Goal: Information Seeking & Learning: Get advice/opinions

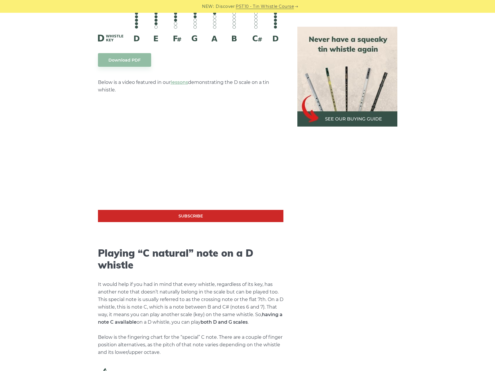
scroll to position [987, 0]
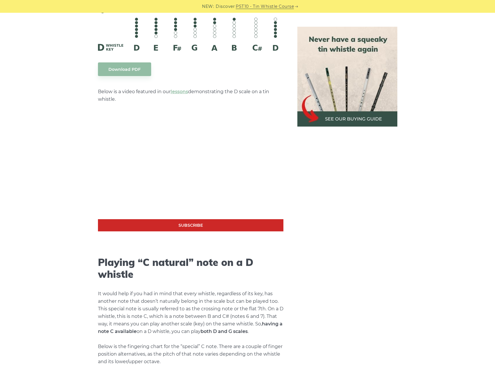
click at [351, 122] on img at bounding box center [347, 77] width 100 height 100
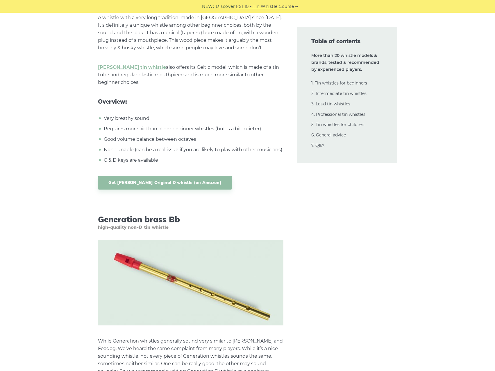
scroll to position [2178, 0]
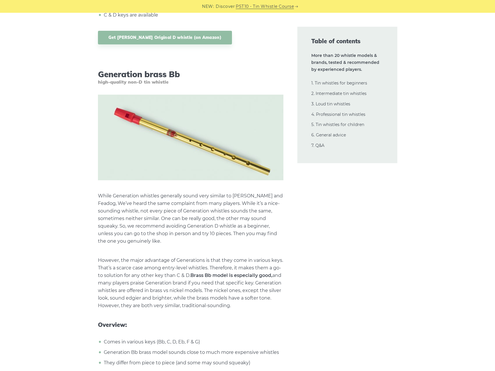
click at [186, 226] on p "While Generation whistles generally sound very similar to Waltons and Feadog, W…" at bounding box center [190, 218] width 185 height 53
click at [169, 235] on p "While Generation whistles generally sound very similar to Waltons and Feadog, W…" at bounding box center [190, 218] width 185 height 53
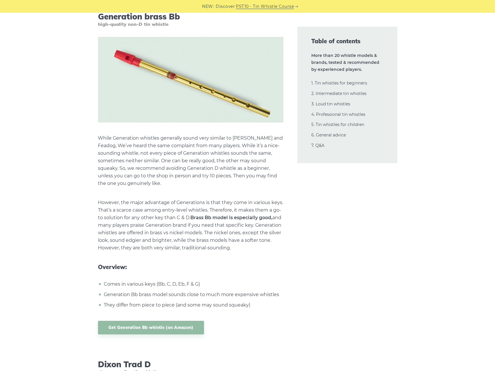
scroll to position [2236, 0]
click at [127, 209] on p "However, the major advantage of Generations is that they come in various keys. …" at bounding box center [190, 225] width 185 height 53
click at [145, 240] on p "However, the major advantage of Generations is that they come in various keys. …" at bounding box center [190, 225] width 185 height 53
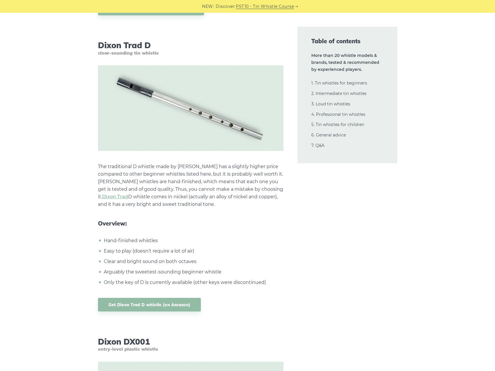
scroll to position [2556, 0]
click at [141, 239] on li "Hand-finished whistles" at bounding box center [192, 240] width 181 height 8
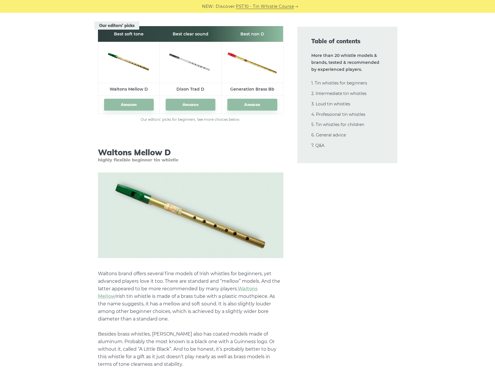
scroll to position [871, 0]
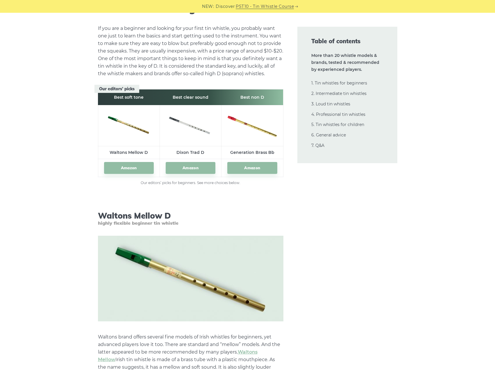
scroll to position [784, 0]
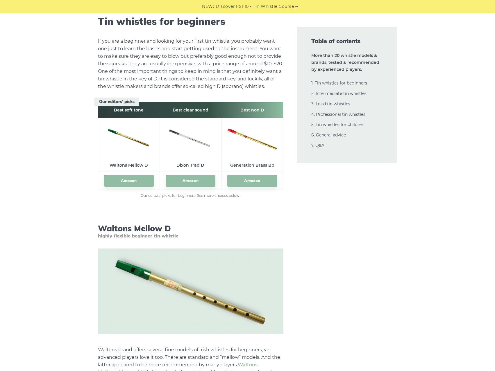
click at [128, 113] on th "Best soft tone" at bounding box center [129, 110] width 62 height 16
click at [128, 143] on img at bounding box center [129, 138] width 50 height 24
click at [126, 161] on td "Waltons Mellow D" at bounding box center [129, 165] width 62 height 13
click at [132, 168] on td "Waltons Mellow D" at bounding box center [129, 165] width 62 height 13
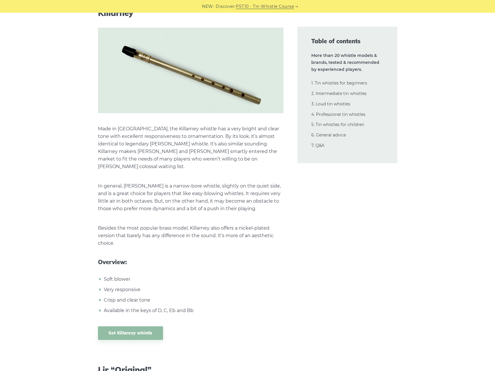
scroll to position [3659, 0]
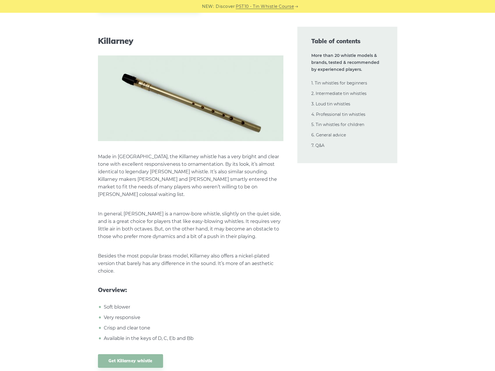
click at [155, 157] on p "Made in Ireland, the Killarney whistle has a very bright and clear tone with ex…" at bounding box center [190, 175] width 185 height 45
click at [147, 164] on p "Made in Ireland, the Killarney whistle has a very bright and clear tone with ex…" at bounding box center [190, 175] width 185 height 45
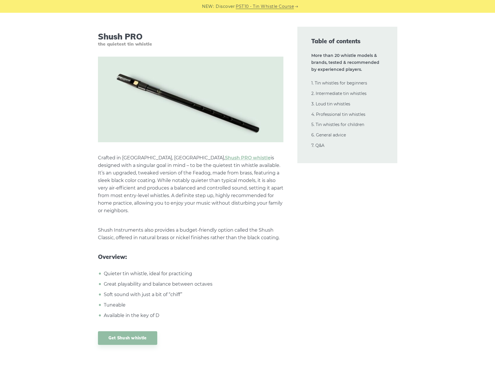
scroll to position [5896, 0]
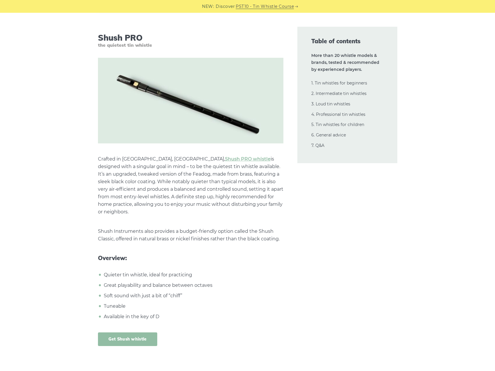
click at [118, 333] on link "Get Shush whistle" at bounding box center [127, 340] width 59 height 14
